Goal: Task Accomplishment & Management: Complete application form

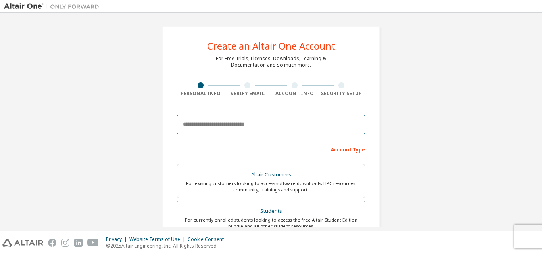
click at [261, 123] on input "email" at bounding box center [271, 124] width 188 height 19
type input "**********"
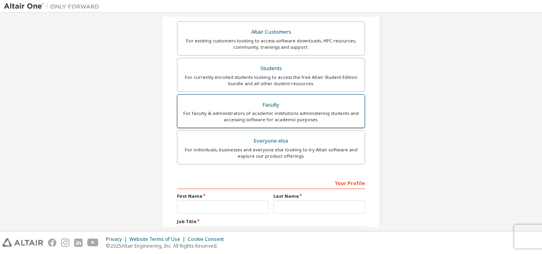
scroll to position [144, 0]
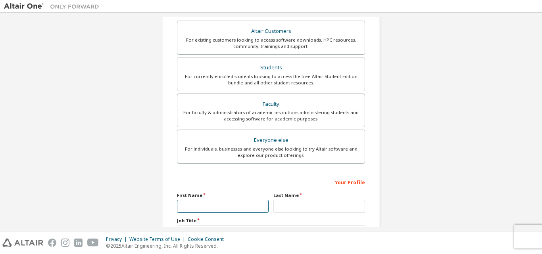
click at [250, 207] on input "text" at bounding box center [223, 206] width 92 height 13
type input "*****"
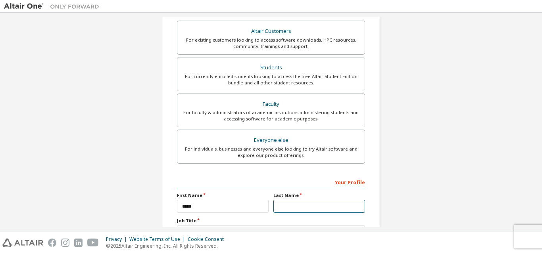
click at [309, 203] on input "text" at bounding box center [319, 206] width 92 height 13
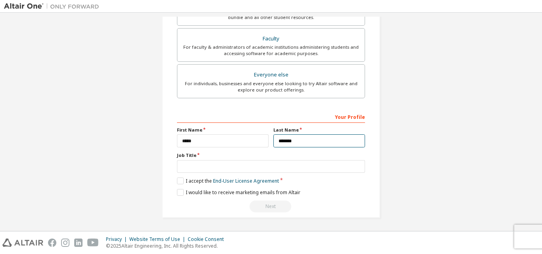
scroll to position [209, 0]
type input "*******"
click at [178, 179] on label "I accept the End-User License Agreement" at bounding box center [228, 180] width 102 height 7
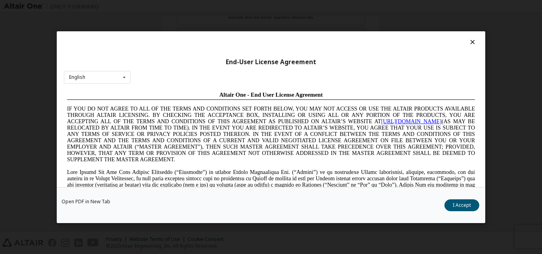
scroll to position [0, 0]
click at [122, 77] on icon at bounding box center [124, 77] width 10 height 12
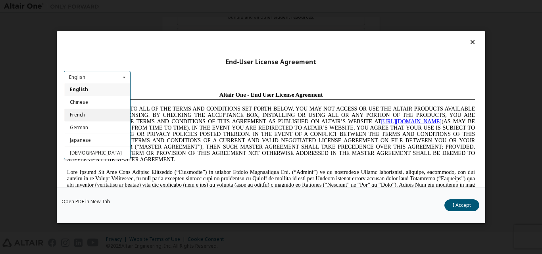
scroll to position [13, 0]
click at [107, 151] on div "Portuguese" at bounding box center [97, 152] width 66 height 13
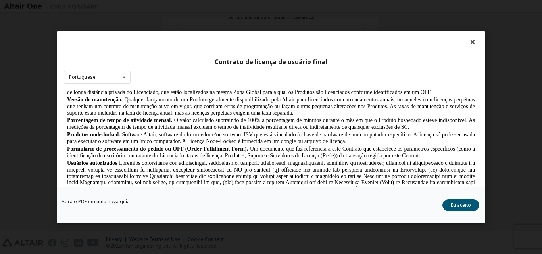
scroll to position [366, 0]
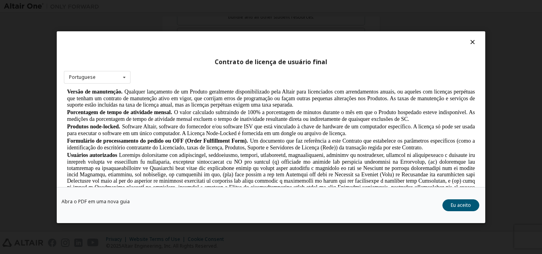
click at [291, 54] on div "Contrato de licença de usuário final Portuguese English Chinese French German J…" at bounding box center [271, 109] width 428 height 156
click at [452, 203] on button "Eu aceito" at bounding box center [460, 205] width 37 height 12
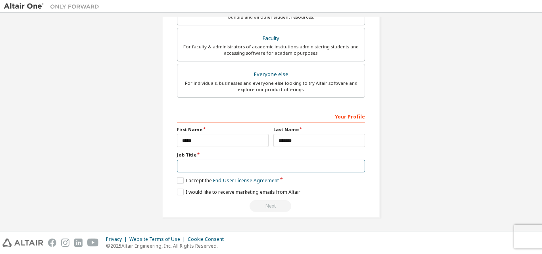
click at [287, 170] on input "text" at bounding box center [271, 166] width 188 height 13
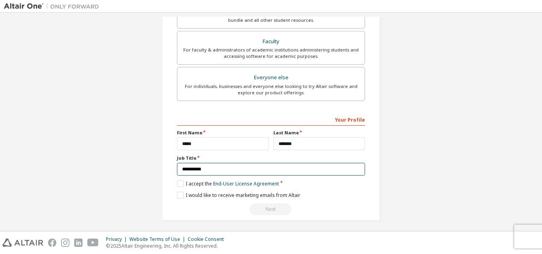
scroll to position [209, 0]
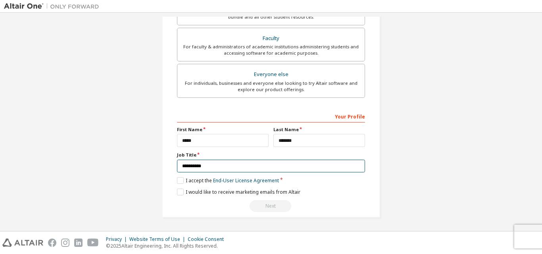
type input "**********"
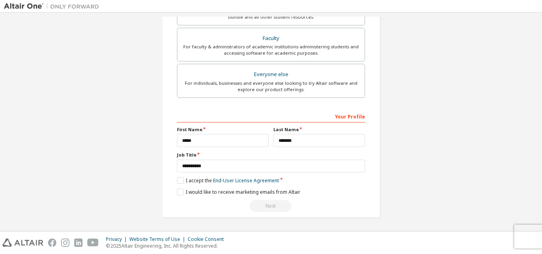
click at [322, 182] on div "I accept the End-User License Agreement" at bounding box center [271, 180] width 188 height 7
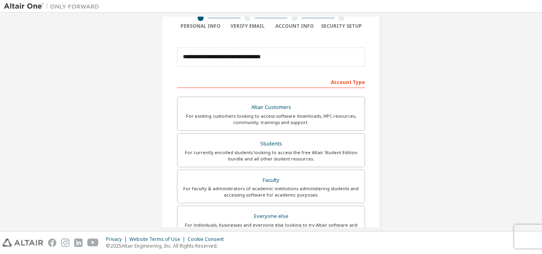
scroll to position [69, 0]
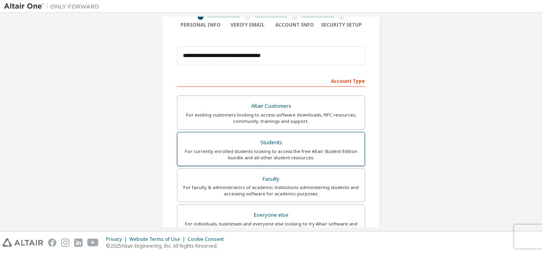
click at [306, 156] on div "For currently enrolled students looking to access the free Altair Student Editi…" at bounding box center [271, 154] width 178 height 13
click at [297, 151] on div "For currently enrolled students looking to access the free Altair Student Editi…" at bounding box center [271, 154] width 178 height 13
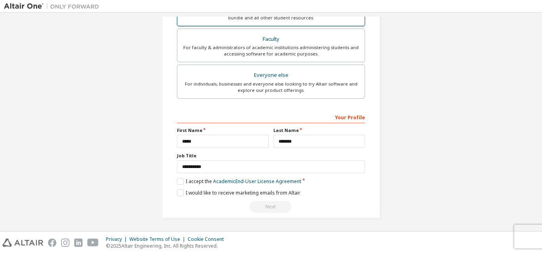
scroll to position [209, 0]
click at [180, 180] on label "I accept the Academic End-User License Agreement" at bounding box center [239, 180] width 124 height 7
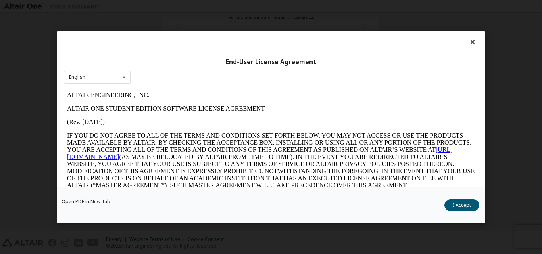
scroll to position [0, 0]
click at [452, 199] on button "I Accept" at bounding box center [461, 205] width 35 height 12
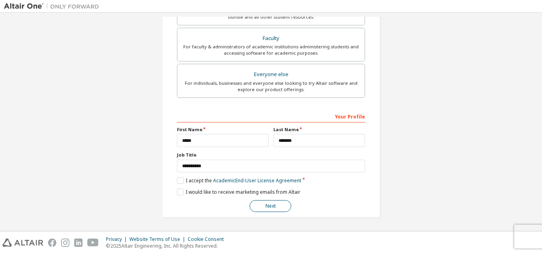
click at [268, 205] on button "Next" at bounding box center [270, 206] width 42 height 12
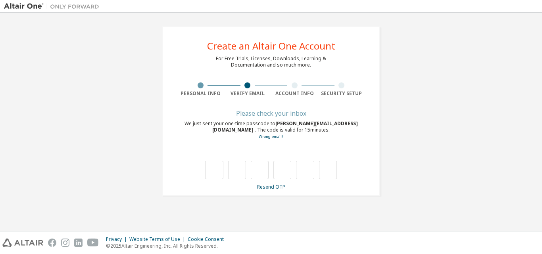
type input "*"
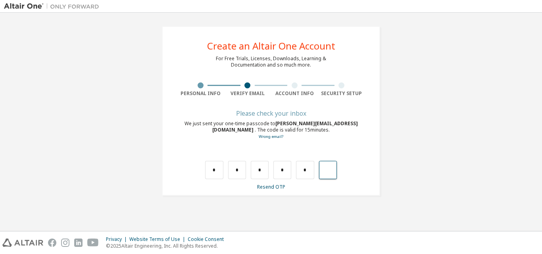
type input "*"
